Goal: Information Seeking & Learning: Check status

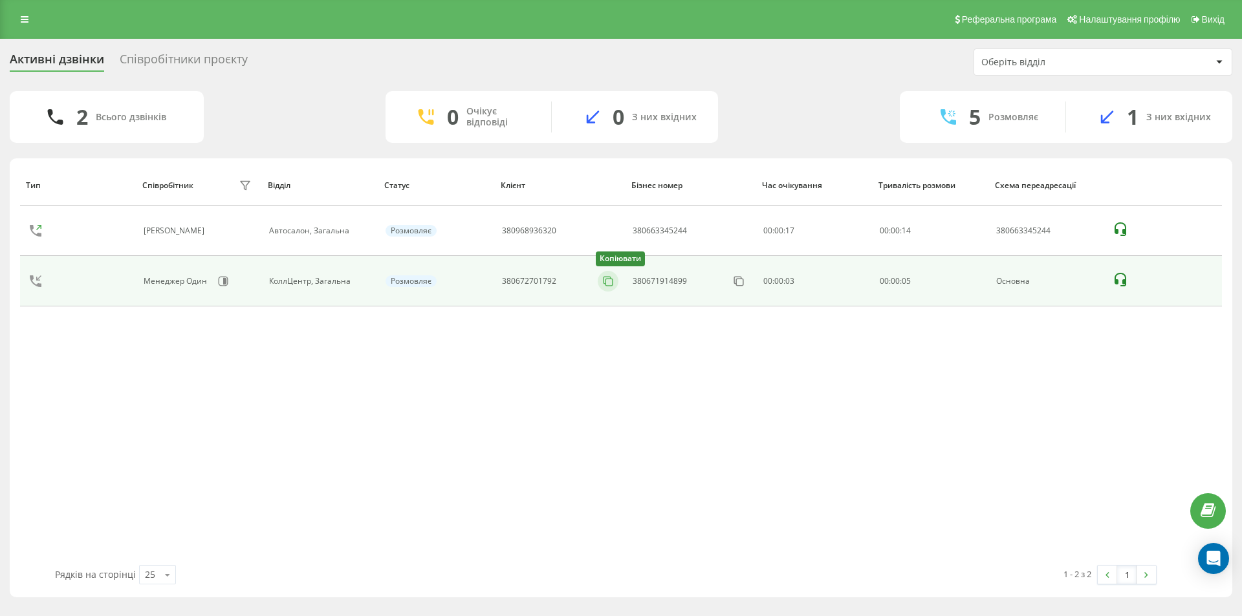
click at [604, 286] on icon at bounding box center [607, 281] width 13 height 13
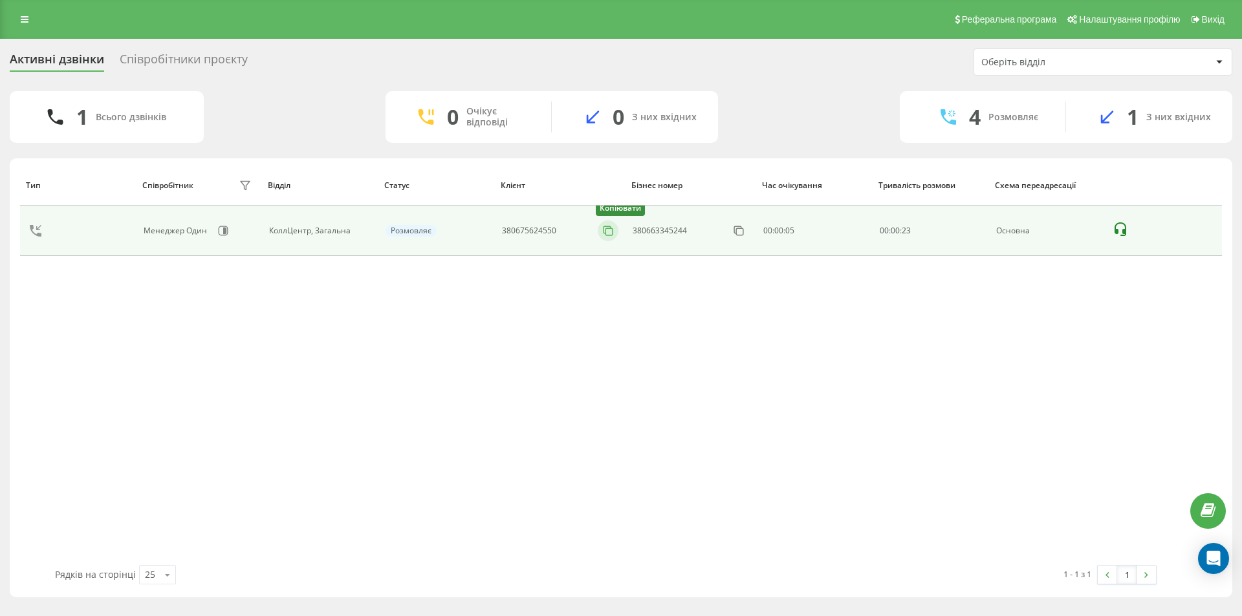
click at [610, 232] on icon at bounding box center [607, 230] width 13 height 13
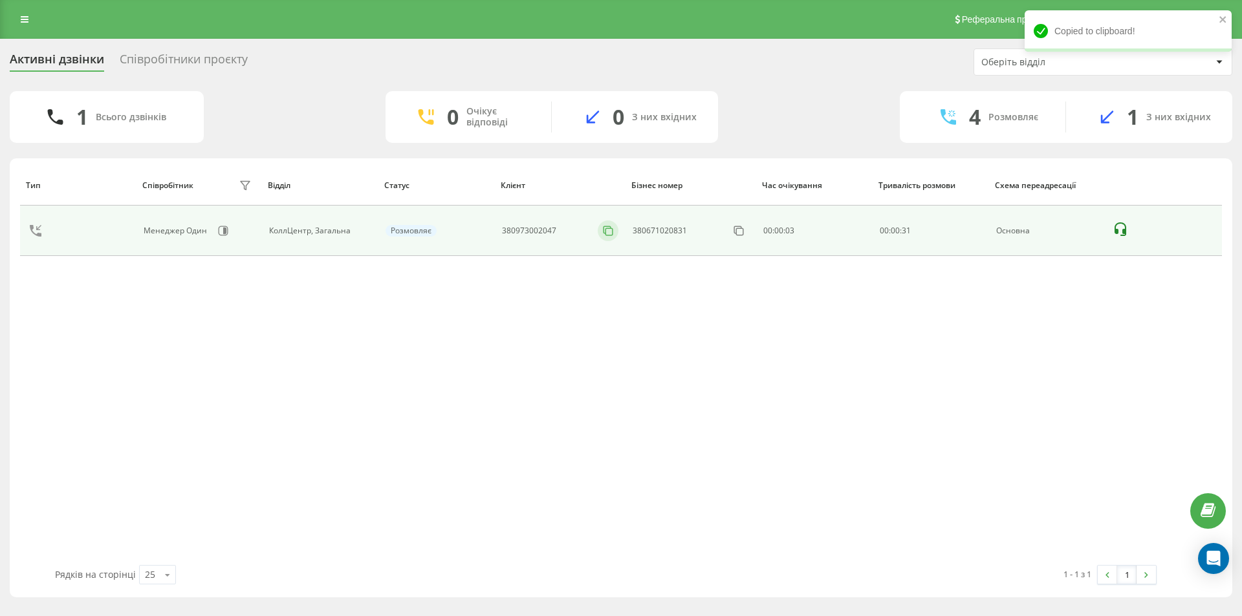
click at [603, 232] on icon at bounding box center [607, 230] width 13 height 13
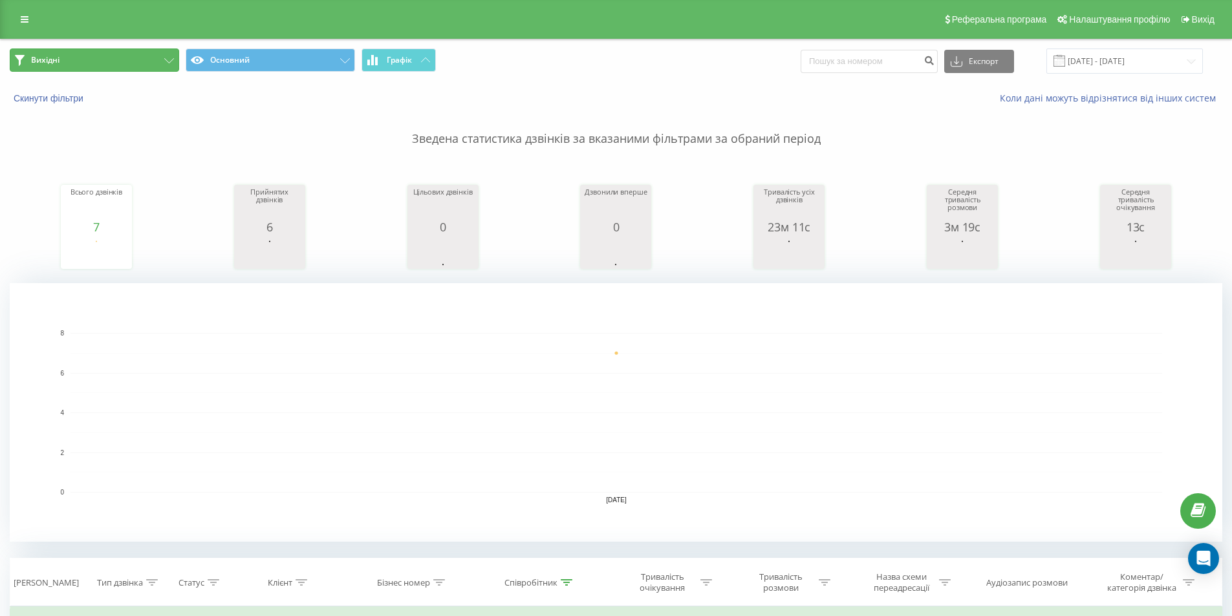
click at [94, 54] on button "Вихідні" at bounding box center [94, 59] width 169 height 23
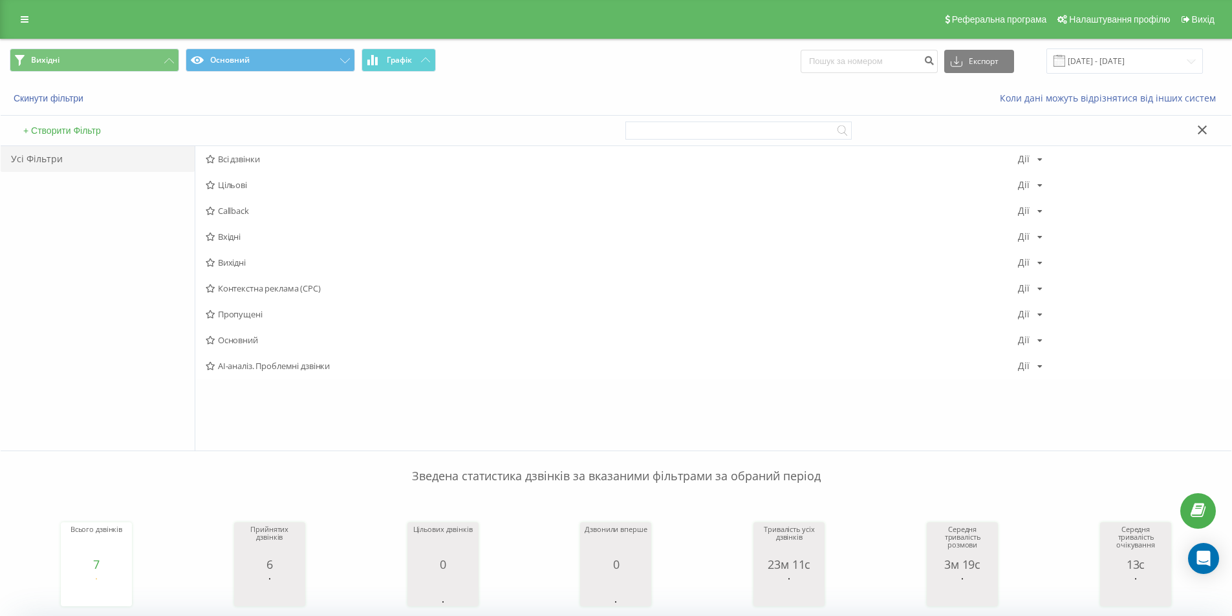
click at [248, 239] on span "Вхідні" at bounding box center [612, 236] width 812 height 9
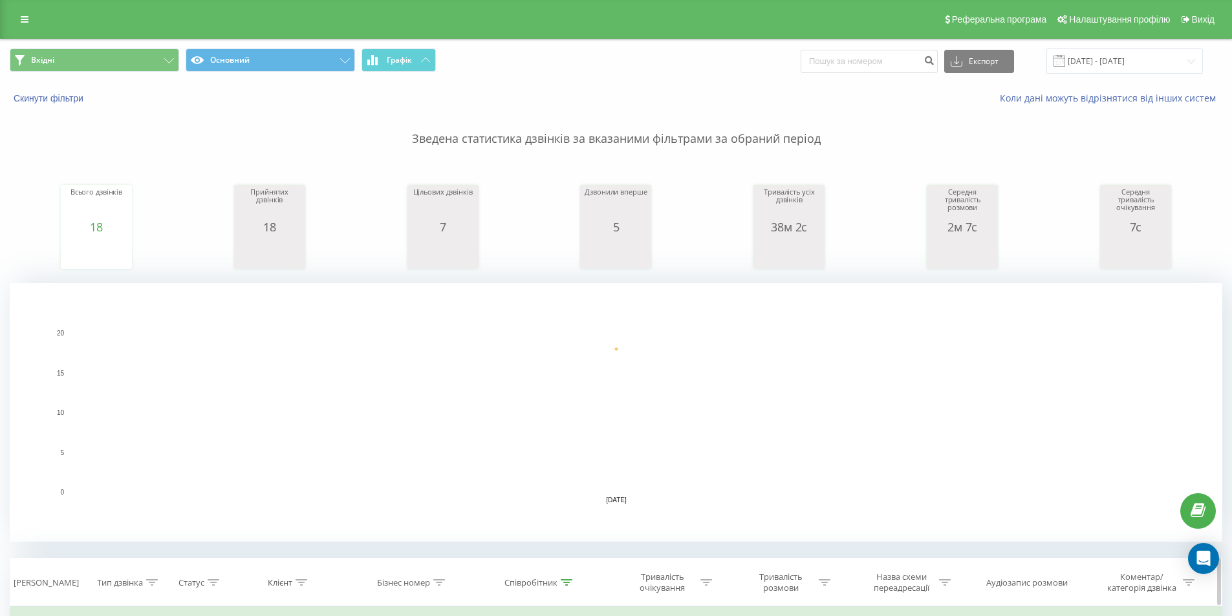
scroll to position [194, 0]
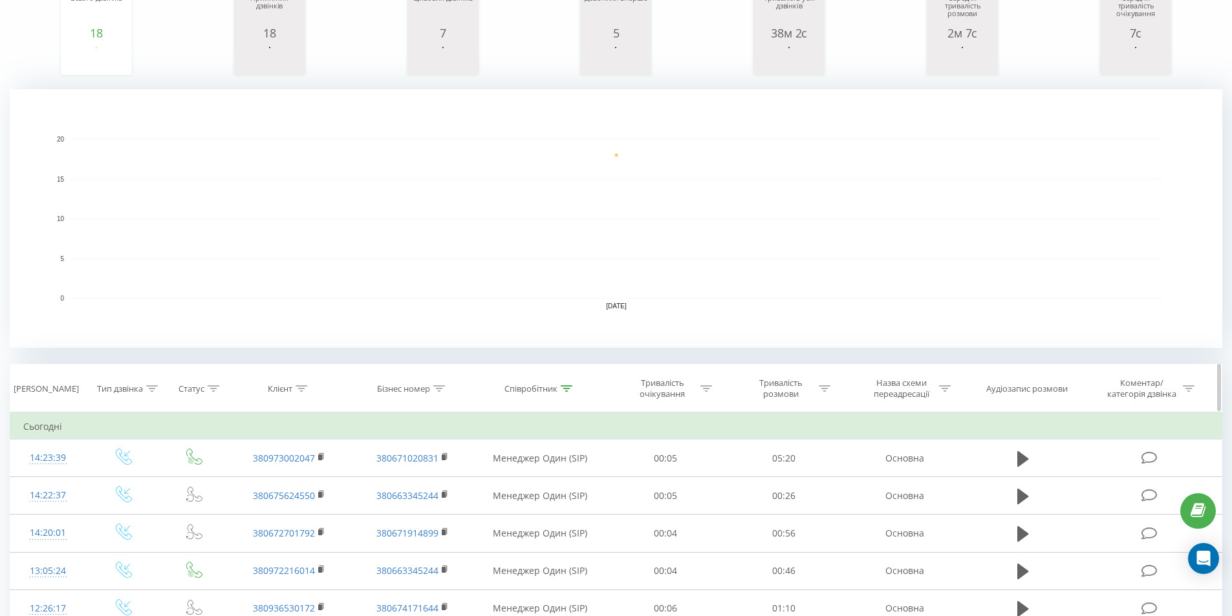
click at [568, 389] on icon at bounding box center [567, 388] width 12 height 6
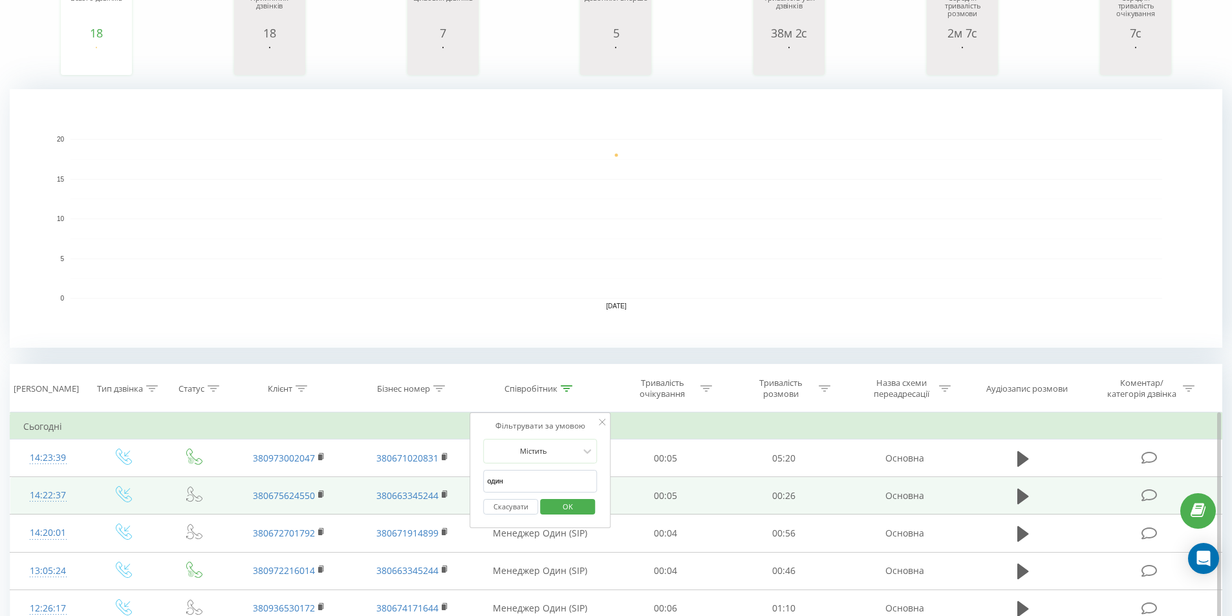
drag, startPoint x: 521, startPoint y: 480, endPoint x: 457, endPoint y: 485, distance: 64.2
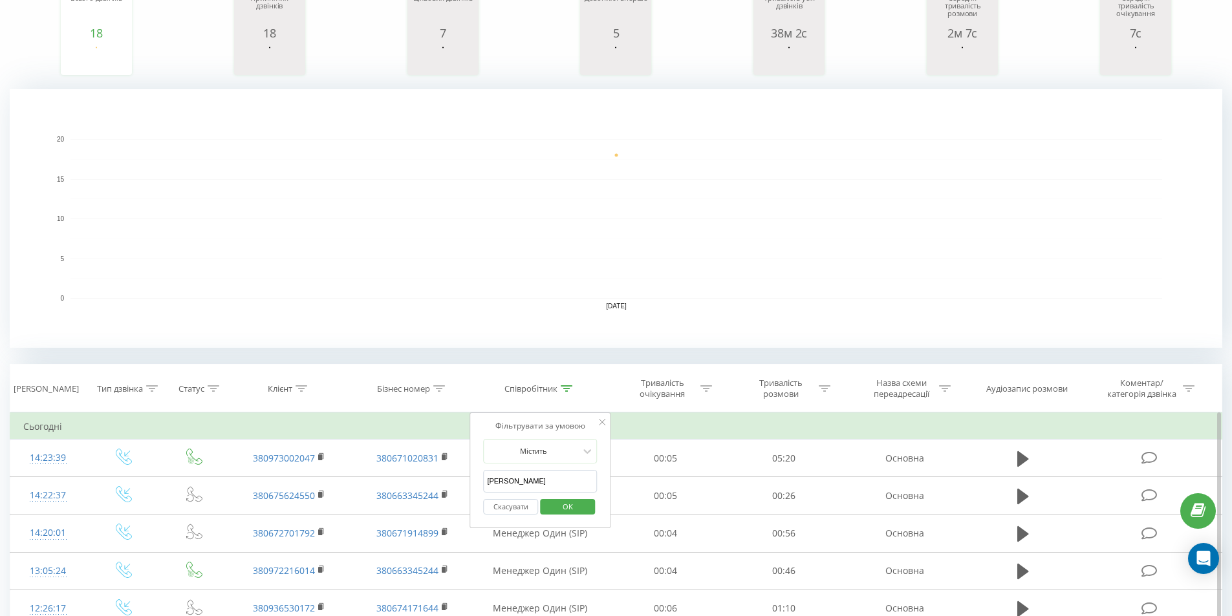
click at [572, 512] on span "OK" at bounding box center [568, 507] width 36 height 20
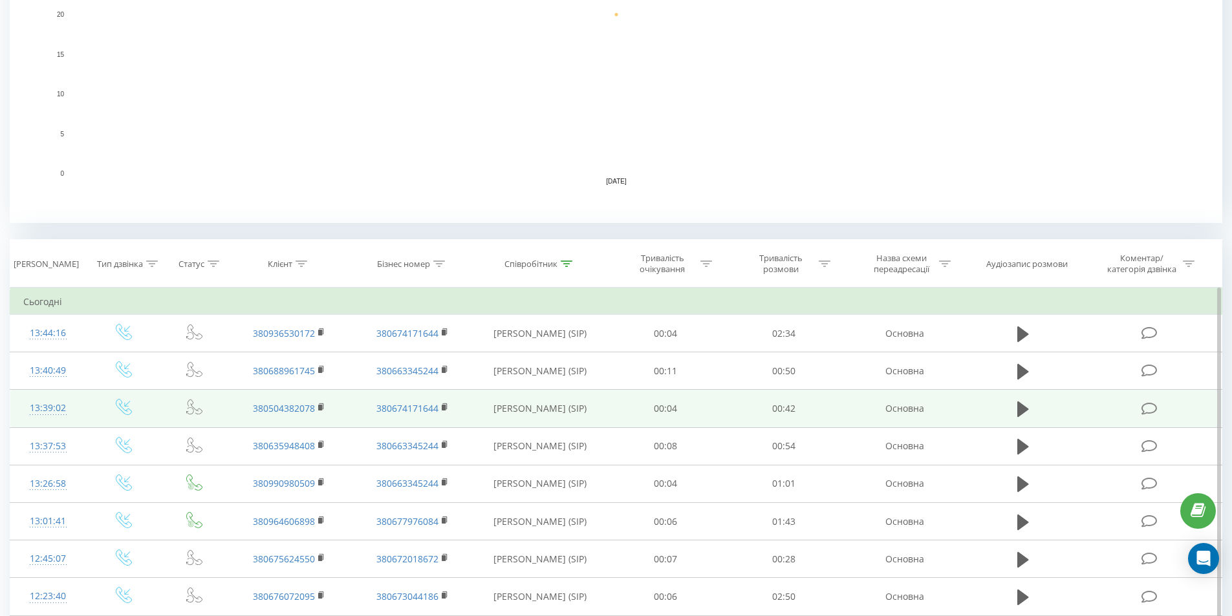
scroll to position [323, 0]
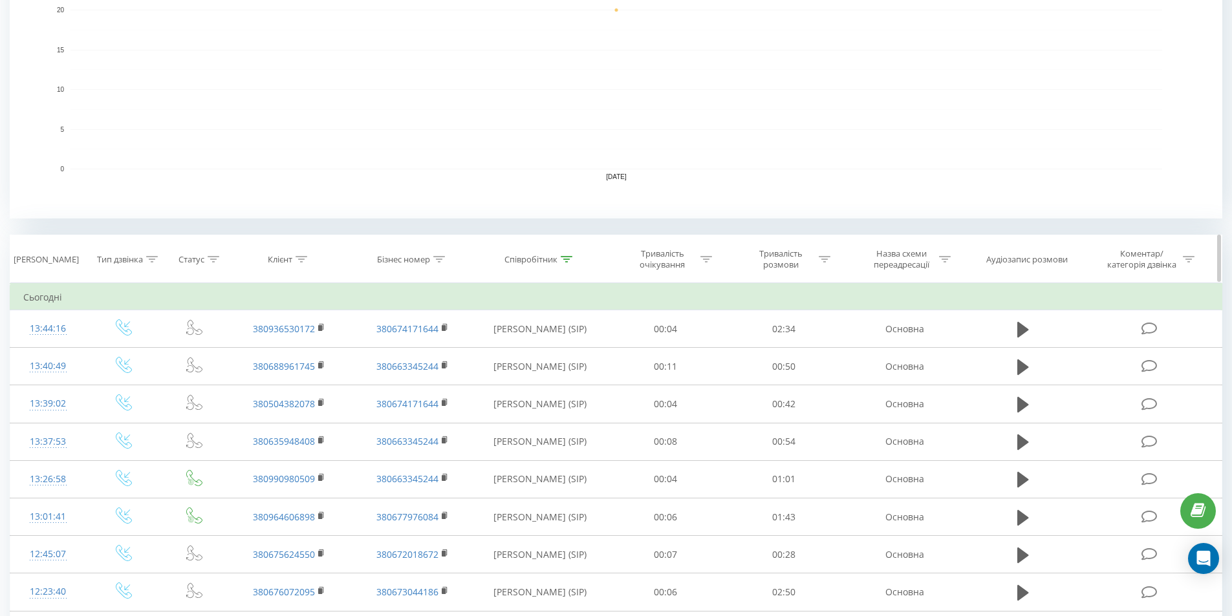
click at [569, 261] on icon at bounding box center [567, 259] width 12 height 6
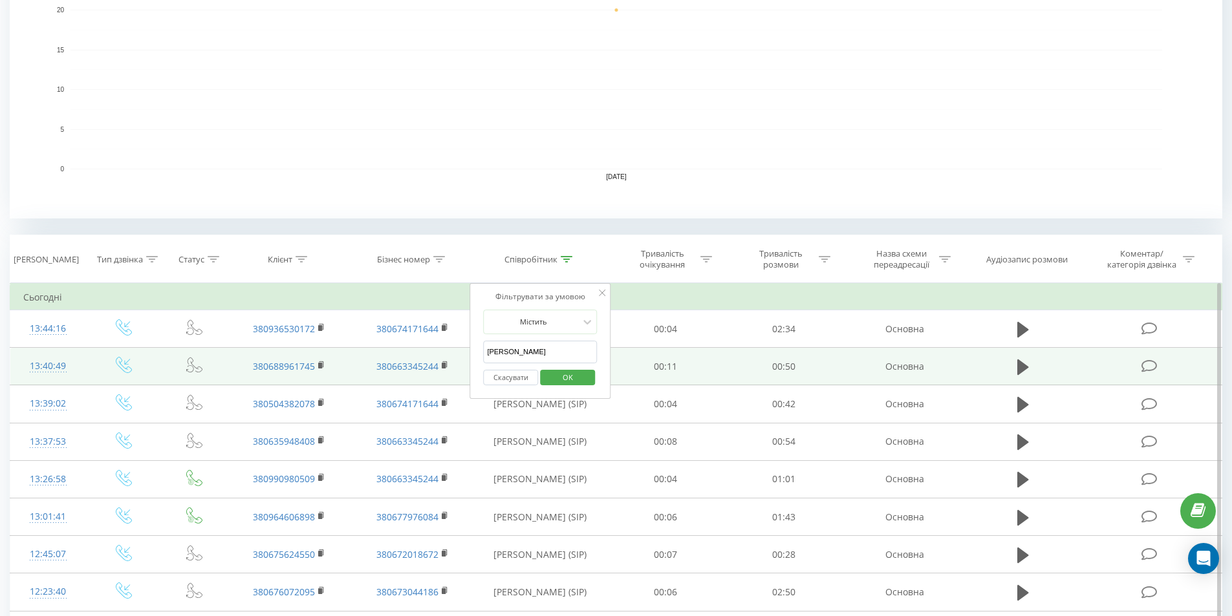
drag, startPoint x: 534, startPoint y: 352, endPoint x: 451, endPoint y: 352, distance: 82.8
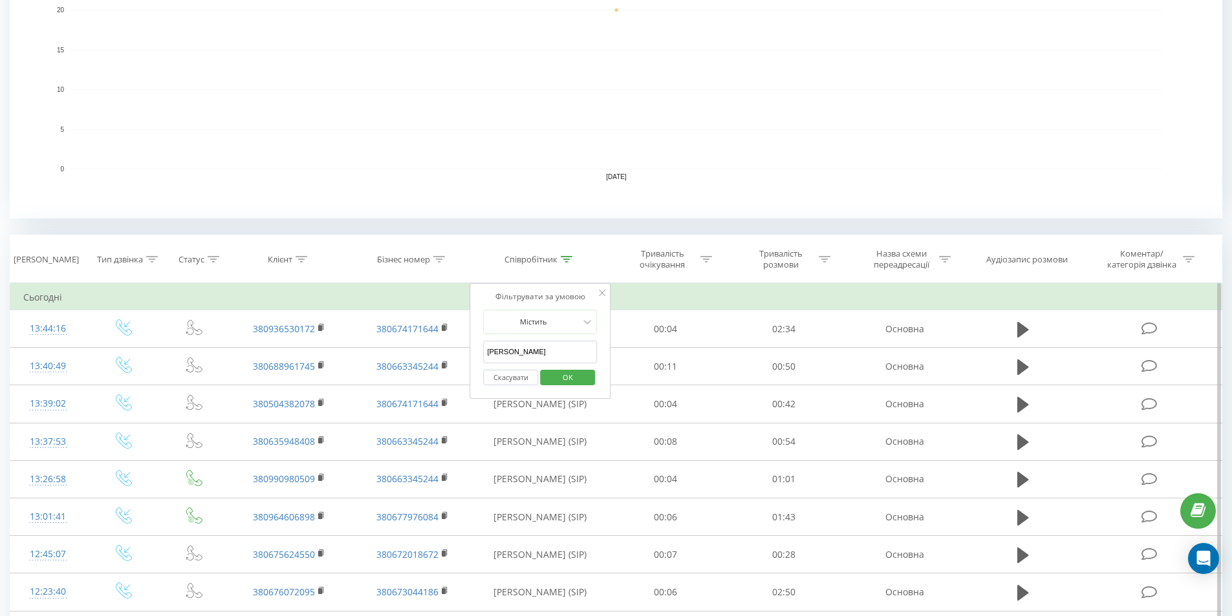
click at [568, 379] on span "OK" at bounding box center [568, 377] width 36 height 20
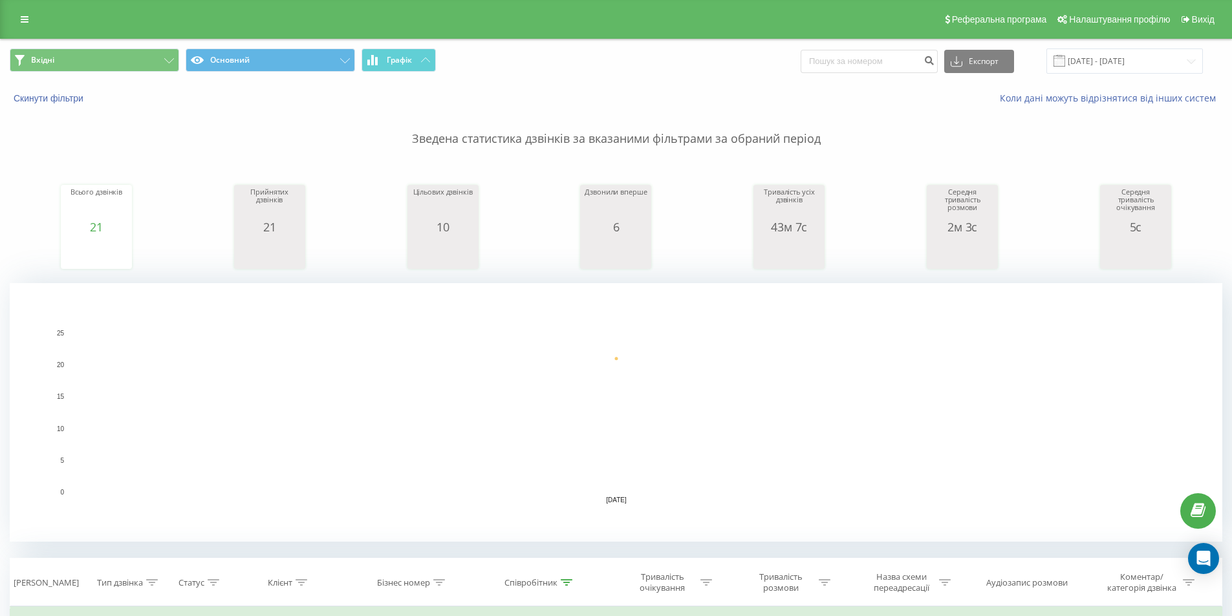
scroll to position [323, 0]
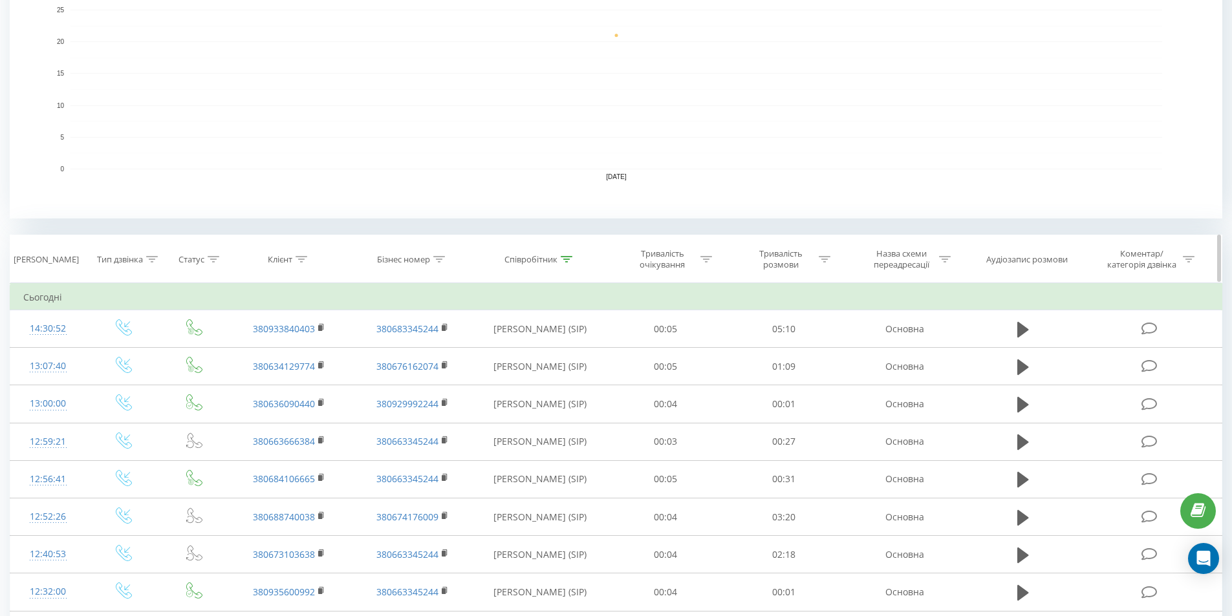
click at [572, 256] on icon at bounding box center [567, 259] width 12 height 6
click at [541, 345] on input "[PERSON_NAME]" at bounding box center [540, 352] width 114 height 23
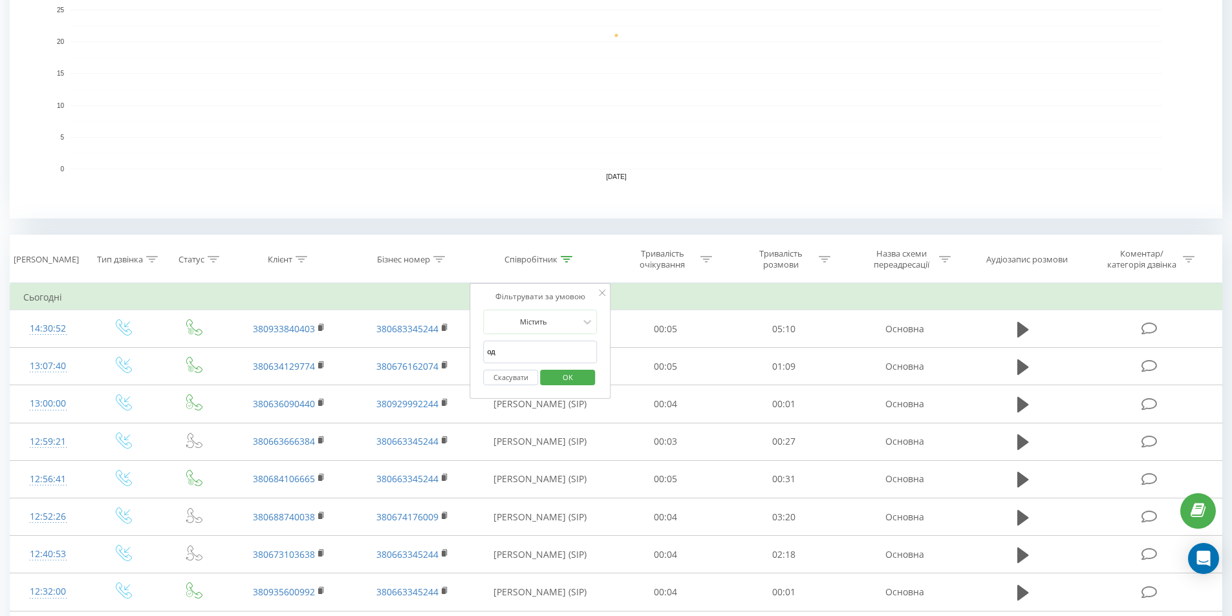
type input "один"
click at [563, 379] on span "OK" at bounding box center [568, 377] width 36 height 20
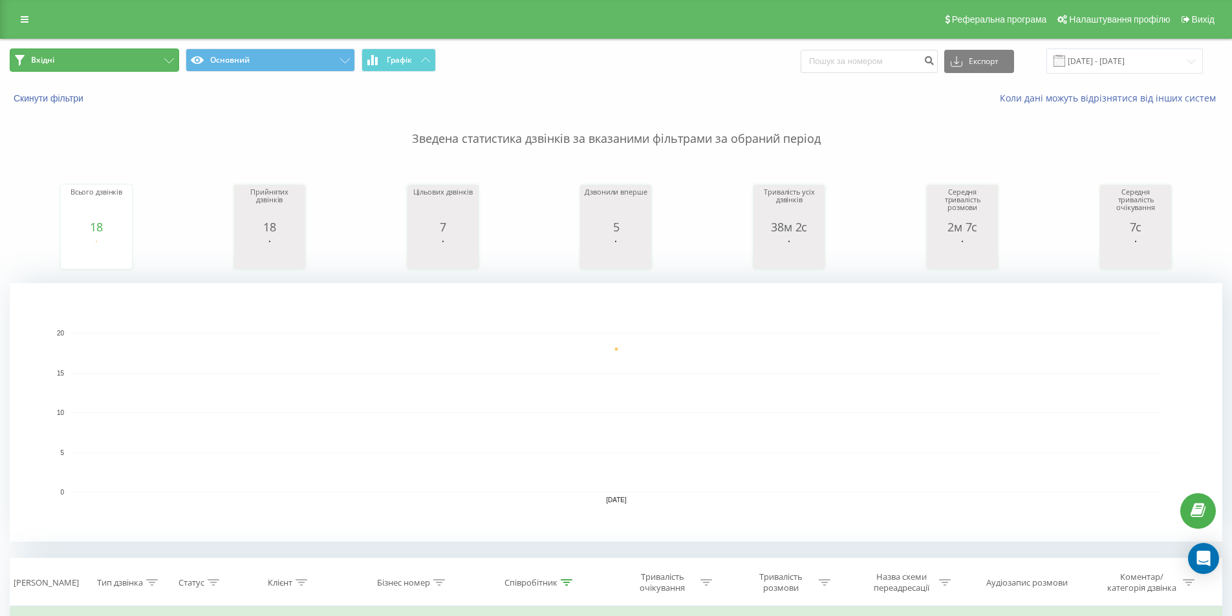
click at [118, 67] on button "Вхідні" at bounding box center [94, 59] width 169 height 23
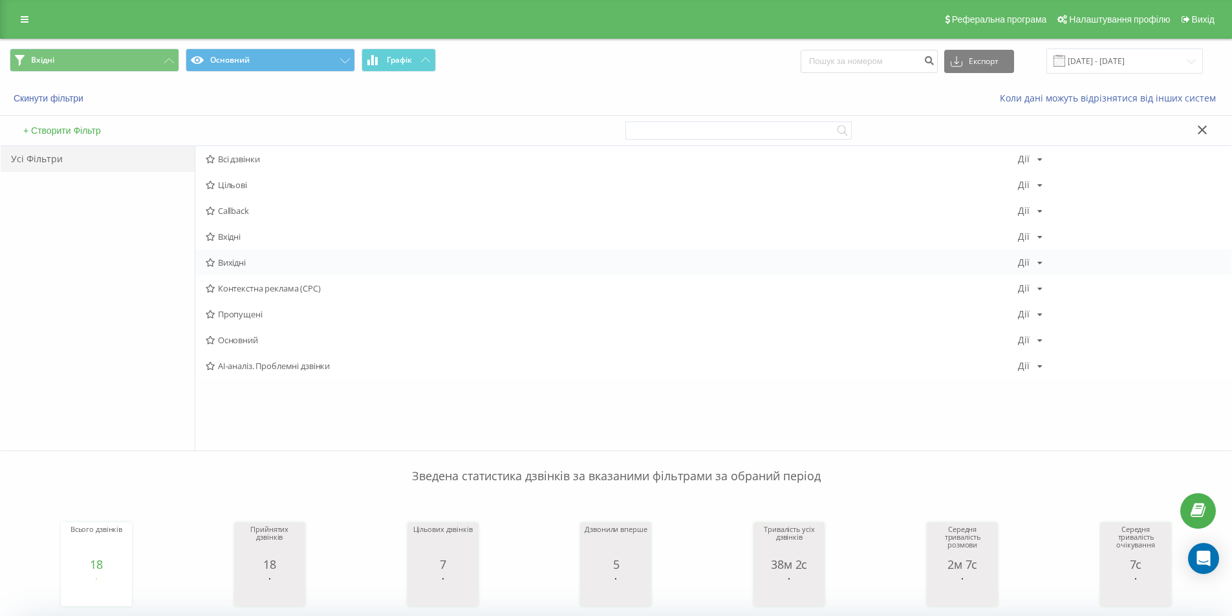
click at [279, 267] on span "Вихідні" at bounding box center [612, 262] width 812 height 9
